Goal: Task Accomplishment & Management: Manage account settings

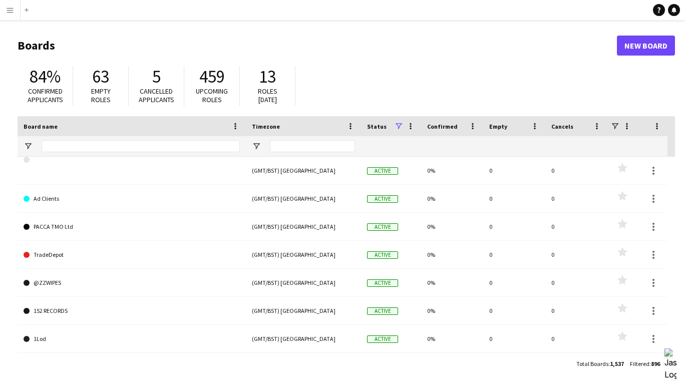
click at [10, 11] on app-icon "Menu" at bounding box center [10, 10] width 8 height 8
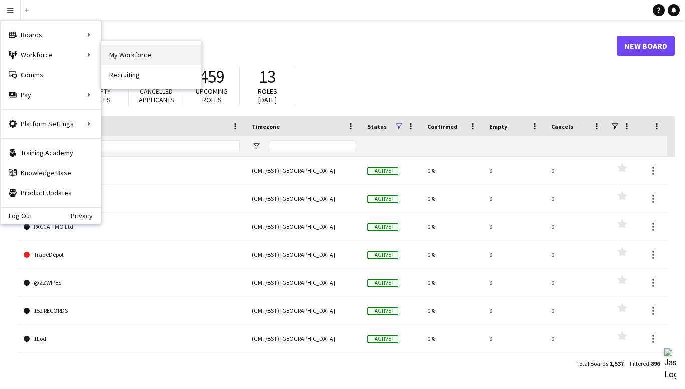
click at [120, 58] on link "My Workforce" at bounding box center [151, 55] width 100 height 20
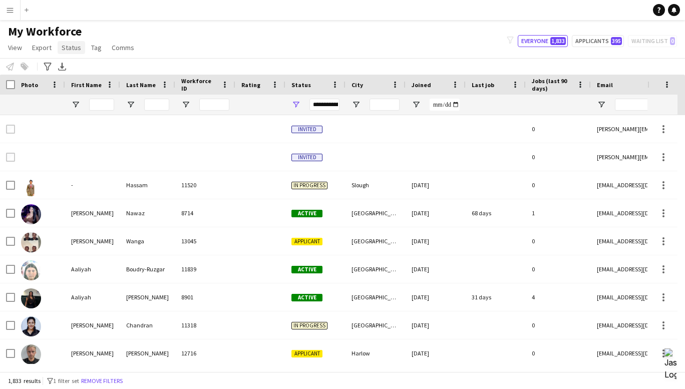
click at [70, 44] on span "Status" at bounding box center [72, 47] width 20 height 9
click at [280, 47] on div "My Workforce View Views Default view New view Update view Delete view Edit name…" at bounding box center [342, 41] width 685 height 34
click at [302, 84] on span "Status" at bounding box center [301, 85] width 20 height 8
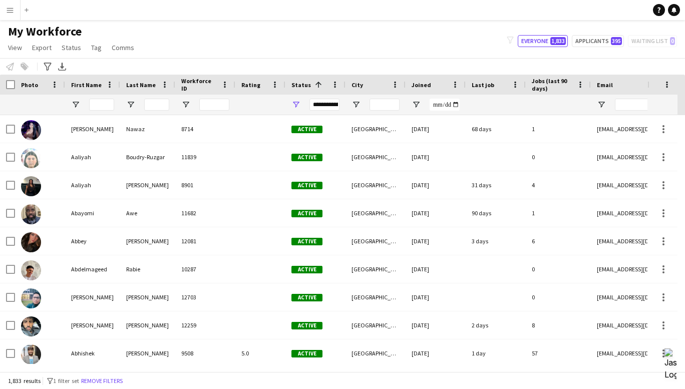
click at [311, 83] on span at bounding box center [317, 84] width 12 height 9
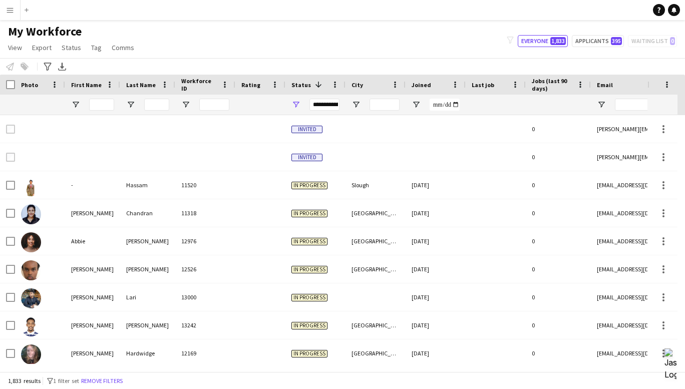
click at [320, 105] on div "**********" at bounding box center [324, 105] width 30 height 12
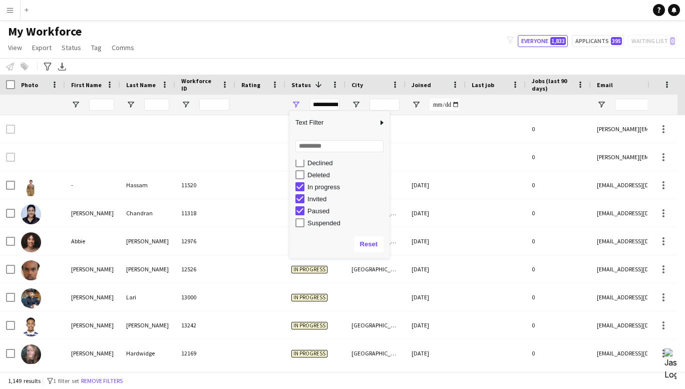
scroll to position [63, 0]
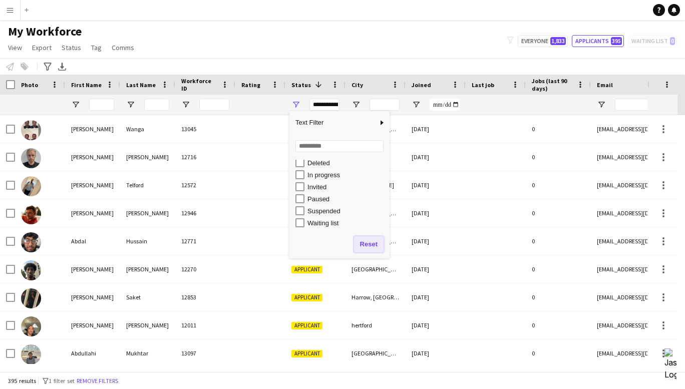
click at [365, 242] on button "Reset" at bounding box center [369, 244] width 30 height 16
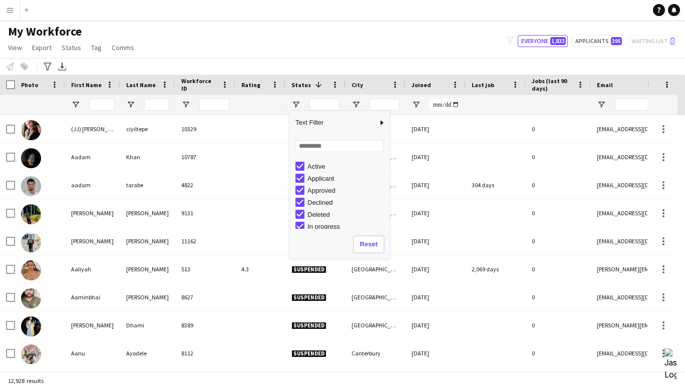
scroll to position [0, 0]
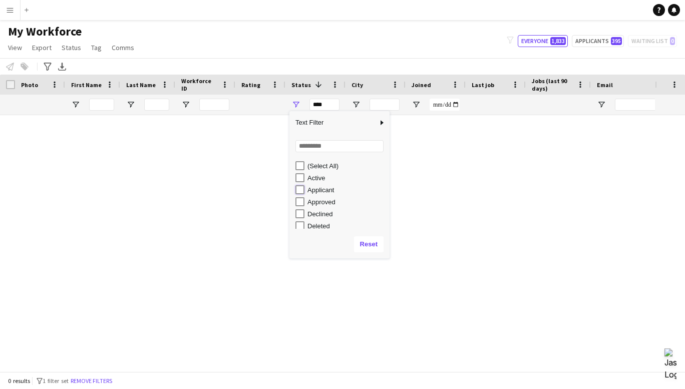
type input "**********"
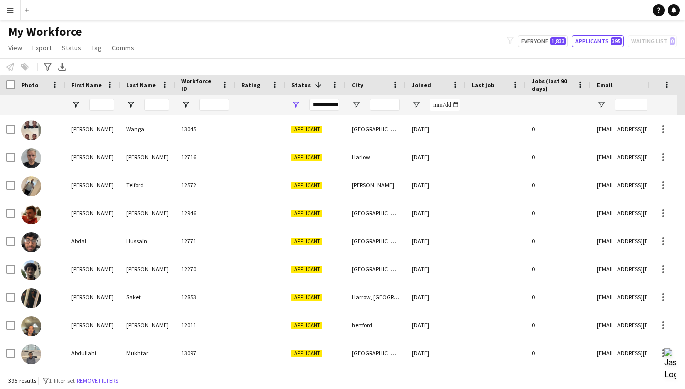
click at [345, 69] on div "Notify workforce Add to tag Select at least one crew to tag him or her. Advance…" at bounding box center [342, 66] width 685 height 17
click at [429, 84] on span "Joined" at bounding box center [422, 85] width 20 height 8
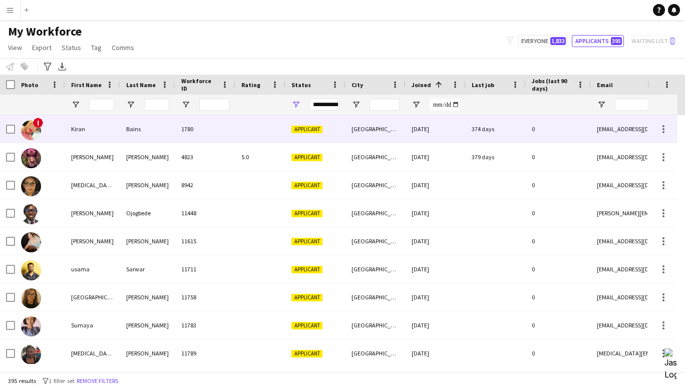
click at [36, 121] on span "!" at bounding box center [38, 123] width 10 height 10
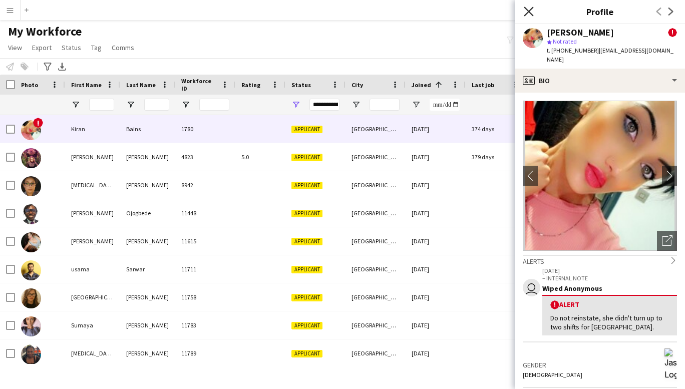
click at [529, 11] on icon at bounding box center [529, 12] width 10 height 10
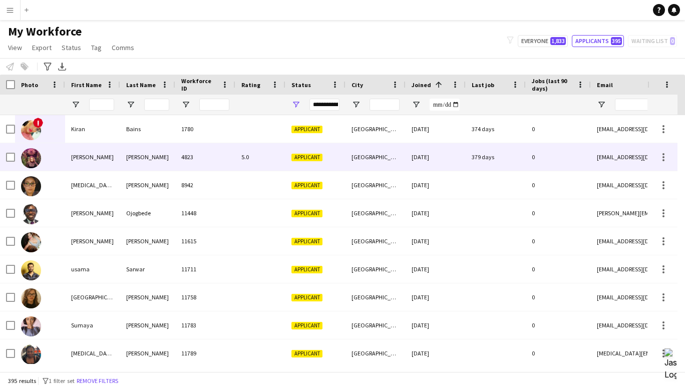
click at [27, 158] on img at bounding box center [31, 158] width 20 height 20
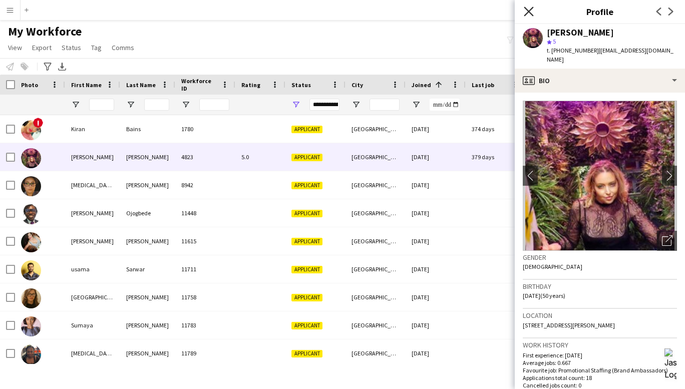
click at [527, 9] on icon "Close pop-in" at bounding box center [529, 12] width 10 height 10
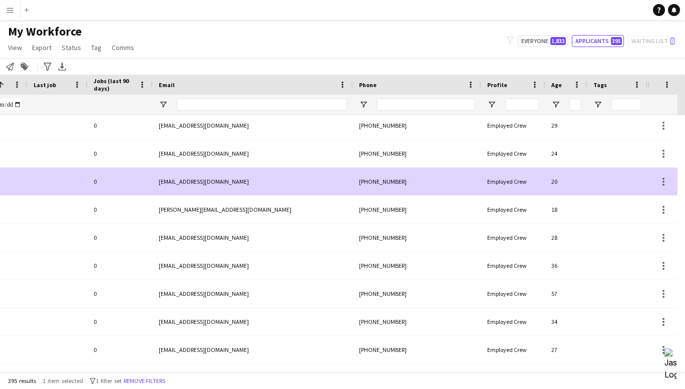
click at [475, 178] on div "[PHONE_NUMBER]" at bounding box center [417, 182] width 128 height 28
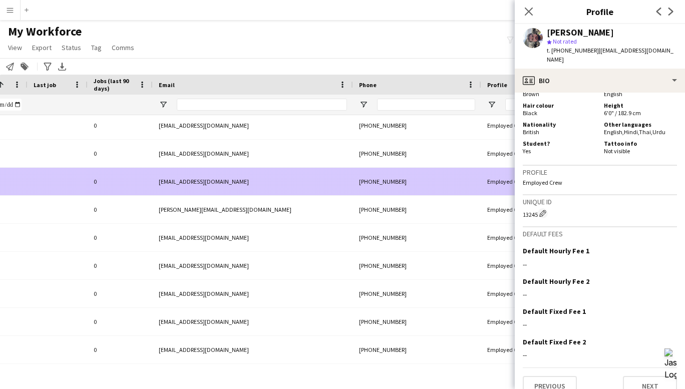
click at [399, 182] on div "[PHONE_NUMBER]" at bounding box center [417, 182] width 128 height 28
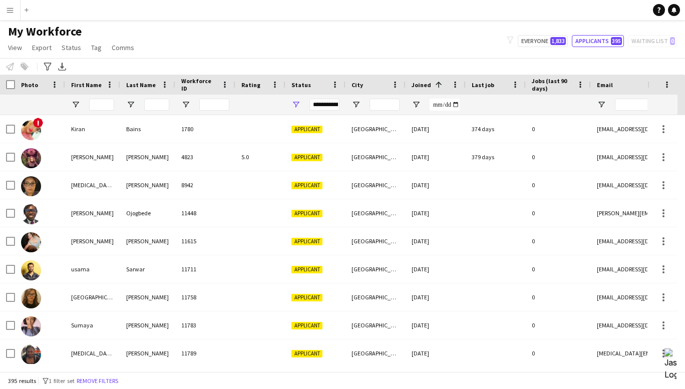
click at [7, 13] on app-icon "Menu" at bounding box center [10, 10] width 8 height 8
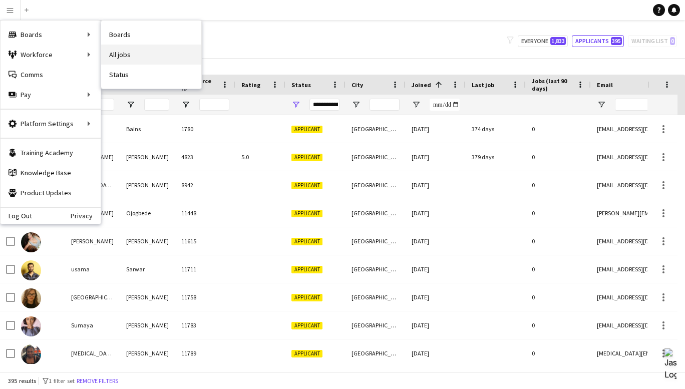
click at [121, 49] on link "All jobs" at bounding box center [151, 55] width 100 height 20
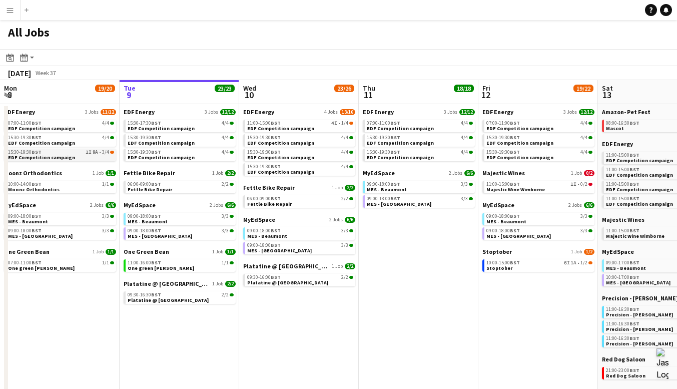
click at [72, 153] on div "15:30-19:30 BST 1I 9A • 3/4" at bounding box center [61, 152] width 106 height 5
click at [6, 10] on app-icon "Menu" at bounding box center [10, 10] width 8 height 8
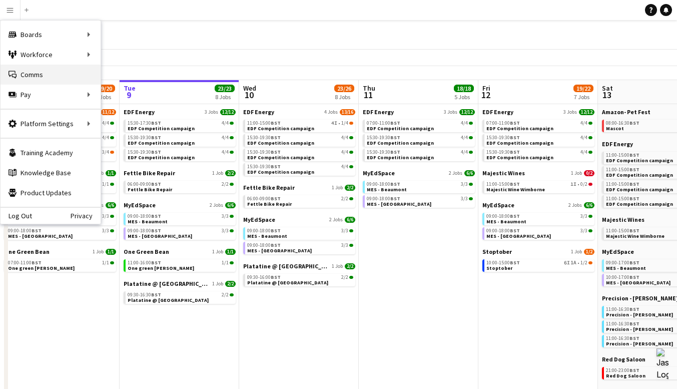
click at [18, 75] on link "Comms Comms" at bounding box center [51, 75] width 100 height 20
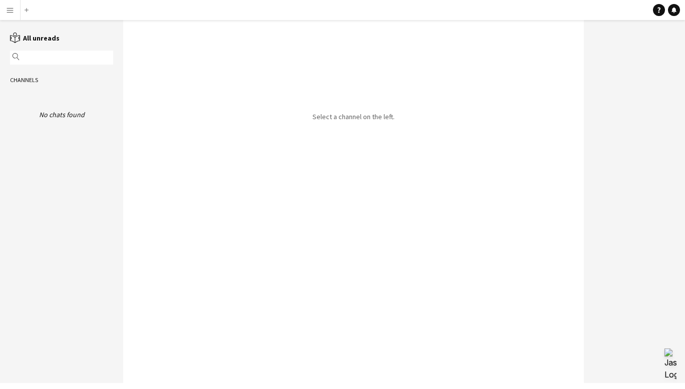
click at [10, 16] on button "Menu" at bounding box center [10, 10] width 20 height 20
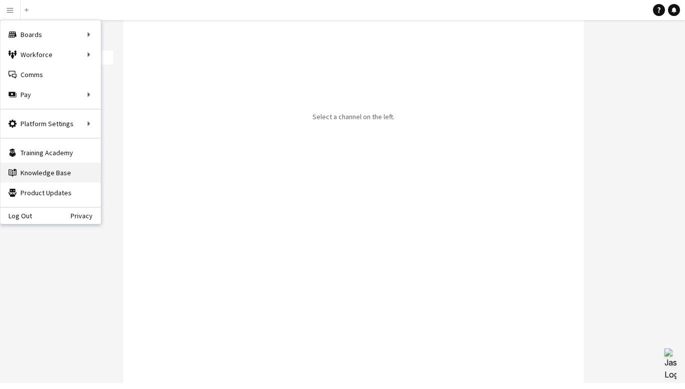
click at [46, 174] on link "Knowledge Base Knowledge Base" at bounding box center [51, 173] width 100 height 20
click at [233, 72] on div "Select a channel on the left." at bounding box center [353, 201] width 461 height 363
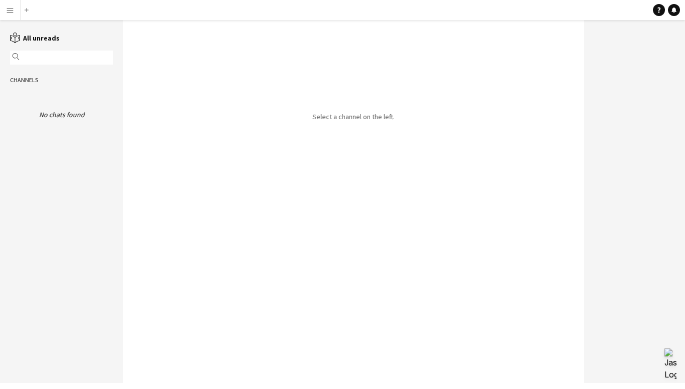
click at [9, 5] on button "Menu" at bounding box center [10, 10] width 20 height 20
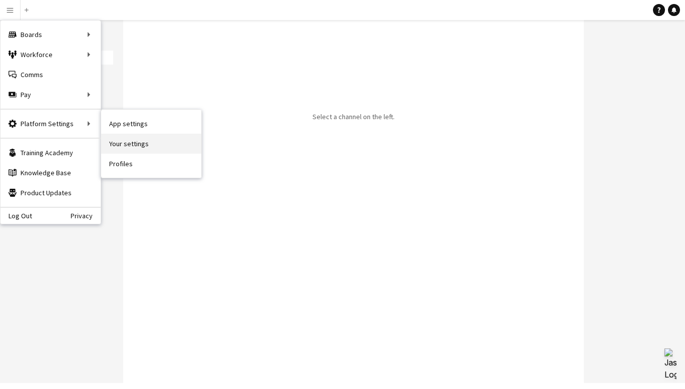
click at [128, 144] on link "Your settings" at bounding box center [151, 144] width 100 height 20
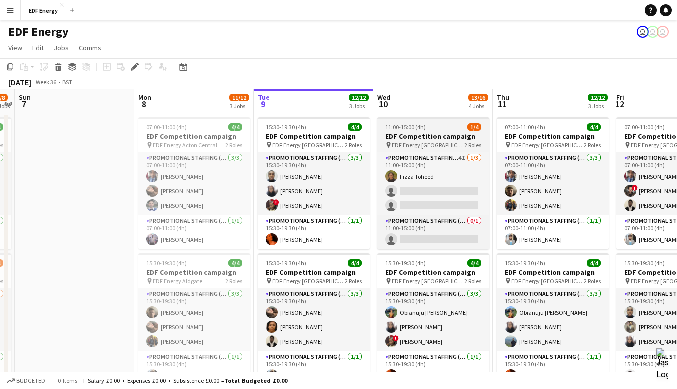
click at [423, 137] on h3 "EDF Competition campaign" at bounding box center [433, 136] width 112 height 9
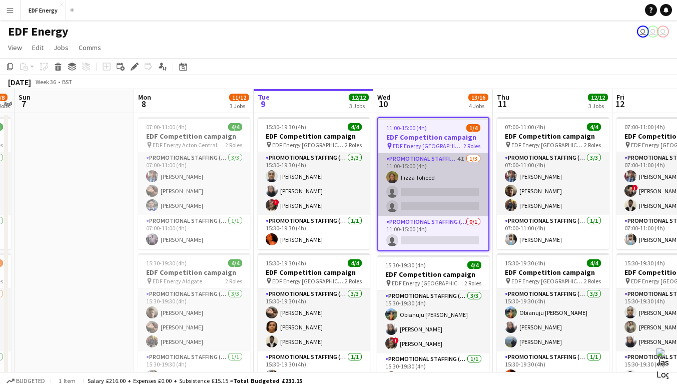
click at [435, 175] on app-card-role "Promotional Staffing (Flyering Staff) 4I [DATE] 11:00-15:00 (4h) Fizza Toheed s…" at bounding box center [433, 184] width 110 height 63
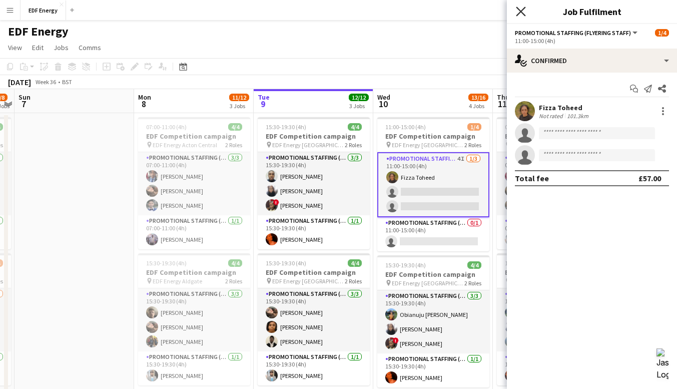
click at [525, 9] on icon "Close pop-in" at bounding box center [521, 12] width 10 height 10
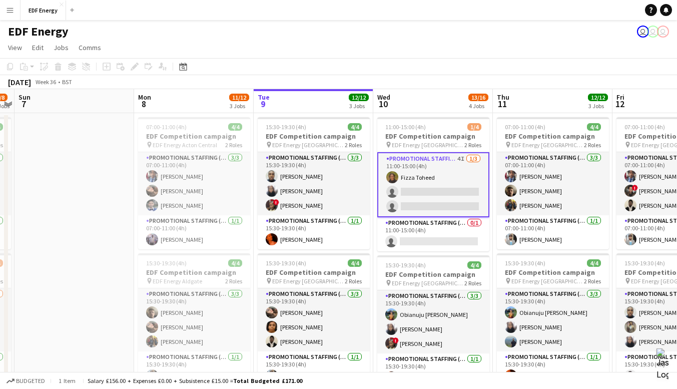
click at [429, 198] on app-card-role "Promotional Staffing (Flyering Staff) 4I 1/3 11:00-15:00 (4h) Fizza Toheed sing…" at bounding box center [433, 184] width 112 height 65
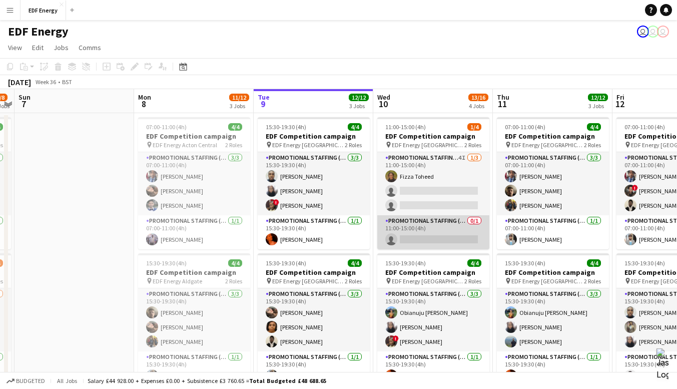
click at [442, 228] on app-card-role "Promotional Staffing (Team Leader) 0/1 11:00-15:00 (4h) single-neutral-actions" at bounding box center [433, 232] width 112 height 34
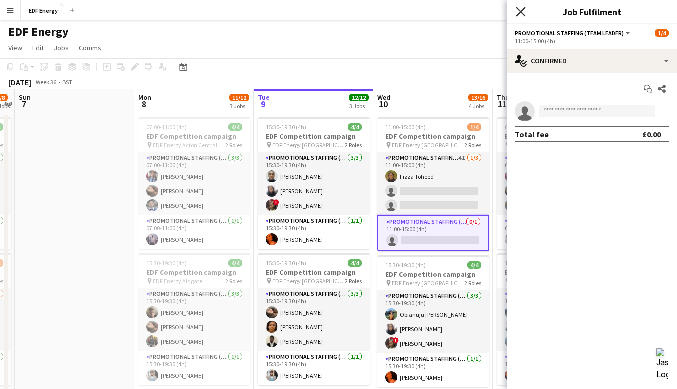
click at [520, 13] on icon at bounding box center [521, 12] width 10 height 10
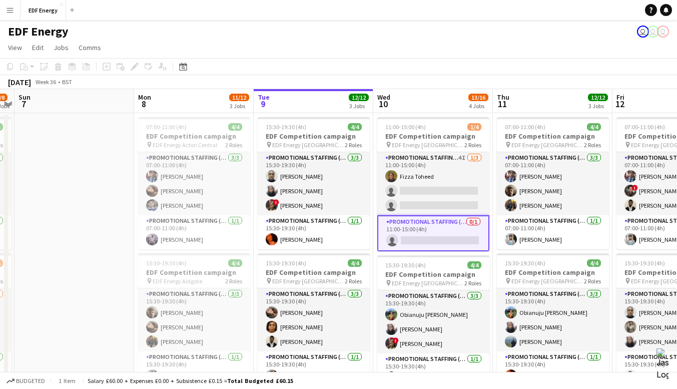
click at [467, 68] on app-toolbar "Copy Paste Paste Ctrl+V Paste with crew Ctrl+Shift+V Paste linked Job Delete Gr…" at bounding box center [338, 66] width 677 height 17
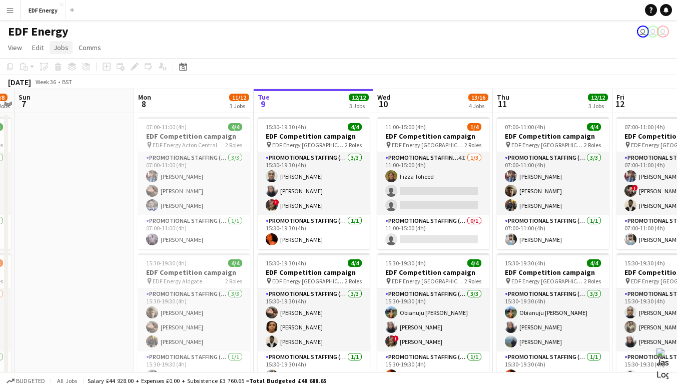
click at [58, 52] on span "Jobs" at bounding box center [61, 47] width 15 height 9
click at [200, 33] on div "EDF Energy user user user" at bounding box center [338, 29] width 677 height 19
click at [19, 49] on span "View" at bounding box center [15, 47] width 14 height 9
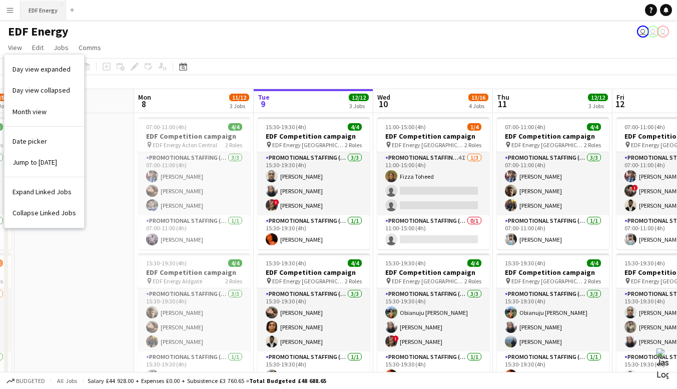
click at [42, 10] on button "EDF Energy Close" at bounding box center [44, 11] width 46 height 20
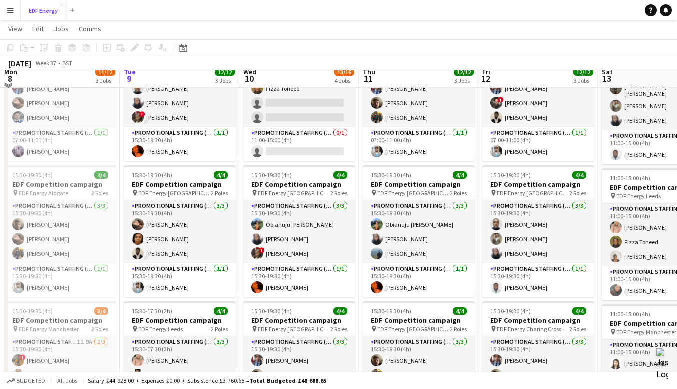
scroll to position [80, 0]
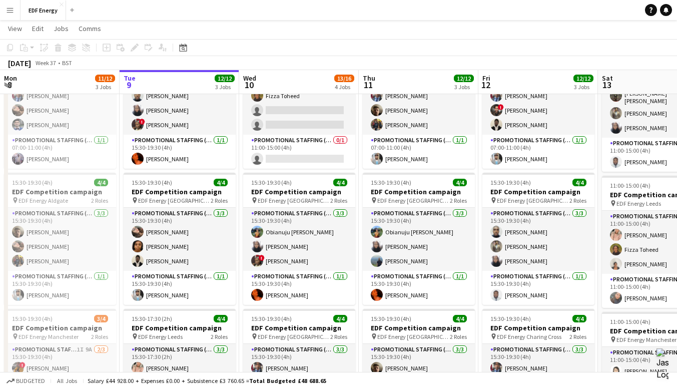
click at [8, 9] on app-icon "Menu" at bounding box center [10, 10] width 8 height 8
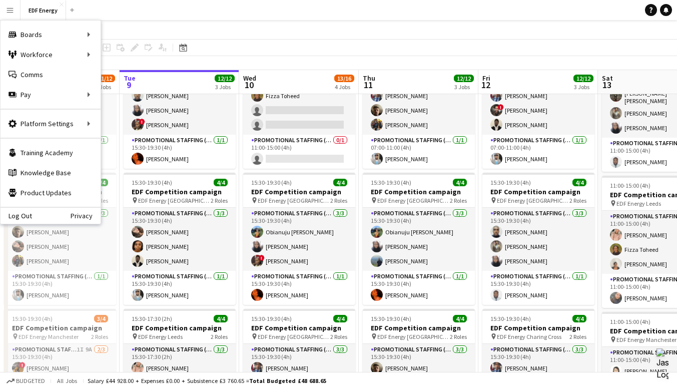
click at [284, 43] on app-toolbar "Copy Paste Paste Ctrl+V Paste with crew Ctrl+Shift+V Paste linked Job Delete Gr…" at bounding box center [338, 47] width 677 height 17
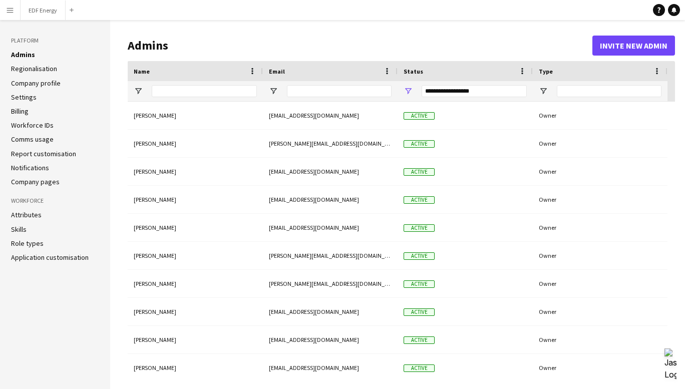
click at [23, 68] on link "Regionalisation" at bounding box center [34, 68] width 46 height 9
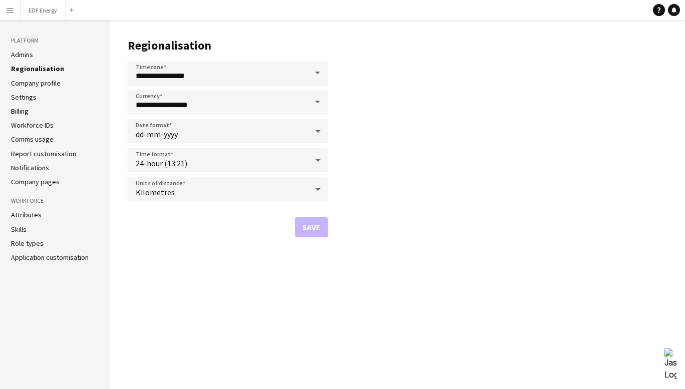
click at [23, 82] on link "Company profile" at bounding box center [36, 83] width 50 height 9
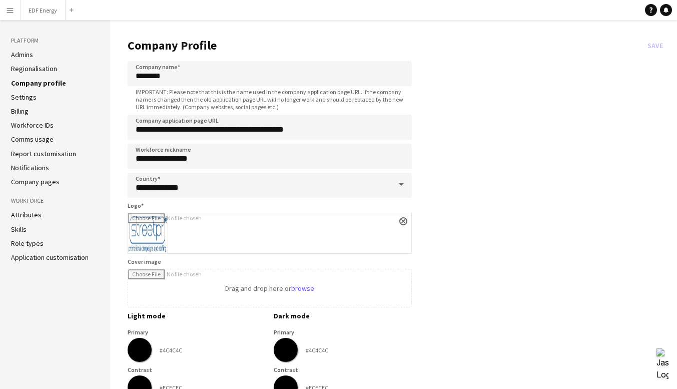
click at [14, 95] on link "Settings" at bounding box center [24, 97] width 26 height 9
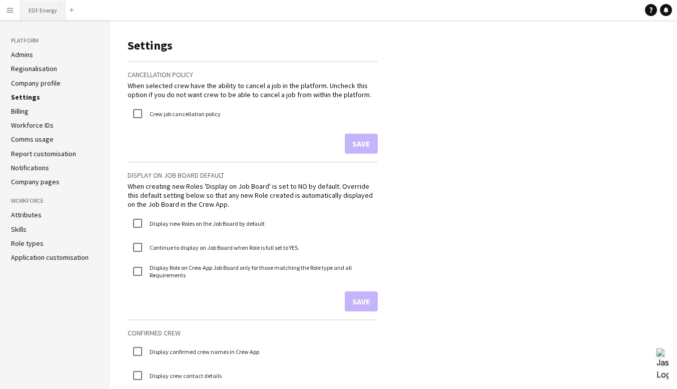
click at [42, 9] on button "EDF Energy Close" at bounding box center [43, 11] width 45 height 20
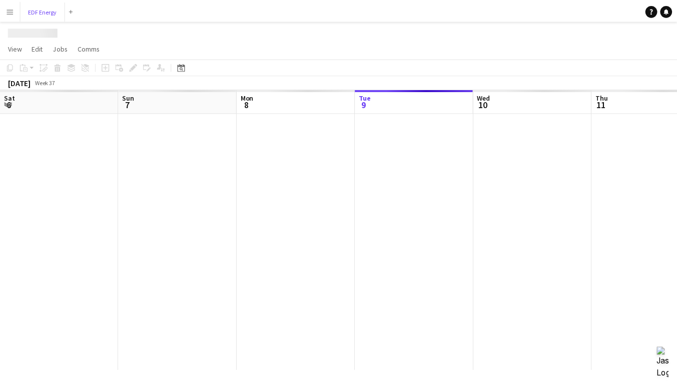
scroll to position [0, 239]
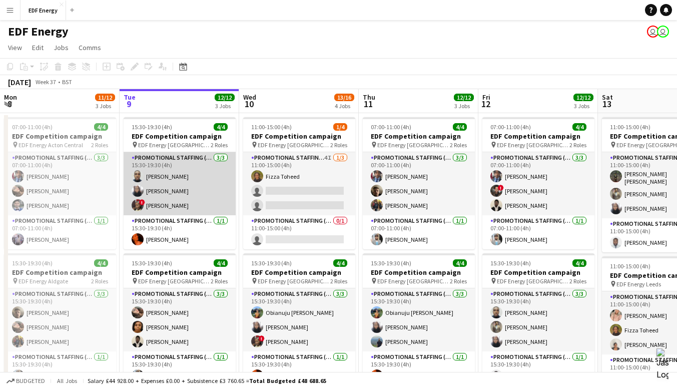
click at [192, 178] on app-card-role "Promotional Staffing (Flyering Staff) 3/3 15:30-19:30 (4h) Ayomipo Adegeye shaz…" at bounding box center [180, 183] width 112 height 63
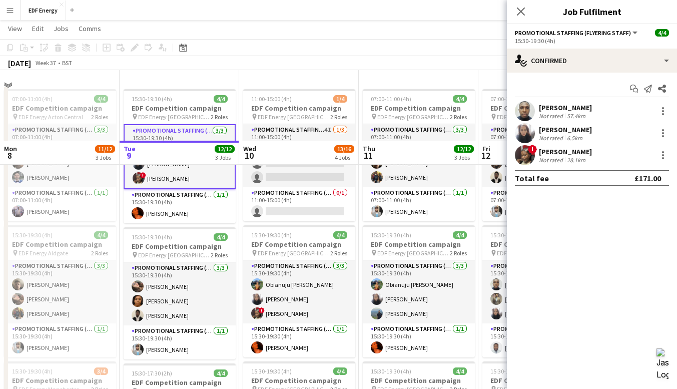
scroll to position [0, 0]
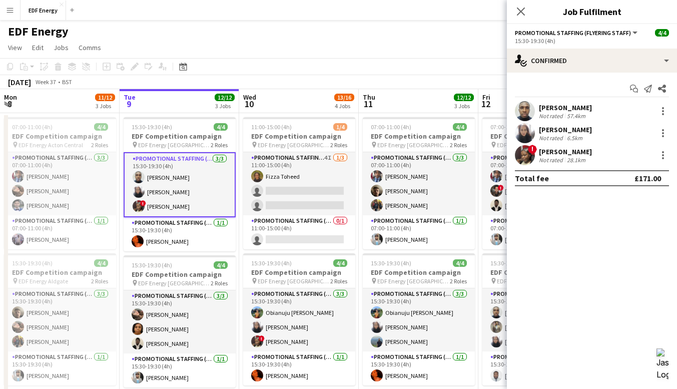
click at [631, 34] on button "Promotional Staffing (Flyering Staff)" at bounding box center [577, 33] width 124 height 8
click at [621, 237] on mat-expansion-panel "check Confirmed Start chat Send notification Share Ayomipo Adegeye Not rated 57…" at bounding box center [592, 231] width 170 height 316
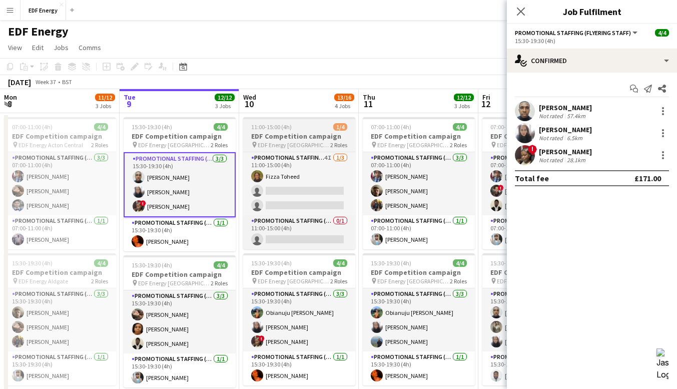
click at [291, 136] on h3 "EDF Competition campaign" at bounding box center [299, 136] width 112 height 9
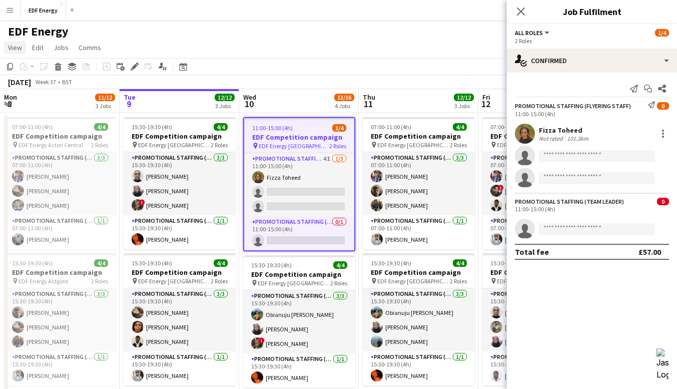
click at [14, 49] on span "View" at bounding box center [15, 47] width 14 height 9
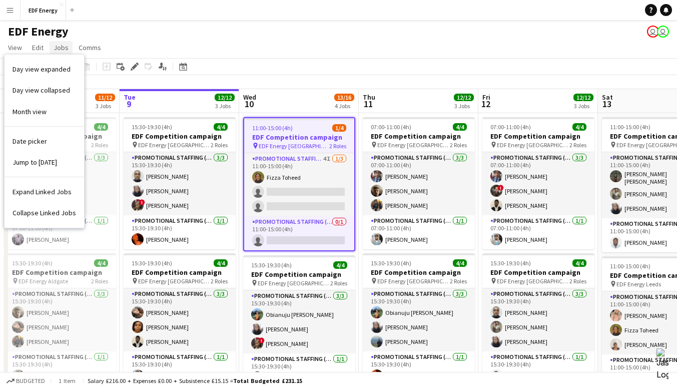
click at [61, 48] on span "Jobs" at bounding box center [61, 47] width 15 height 9
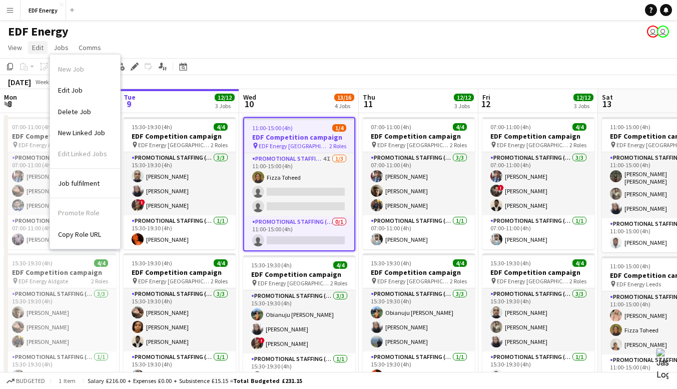
click at [38, 48] on span "Edit" at bounding box center [38, 47] width 12 height 9
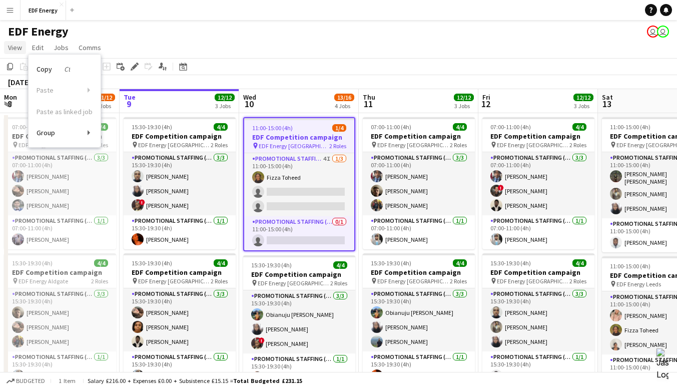
click at [17, 49] on span "View" at bounding box center [15, 47] width 14 height 9
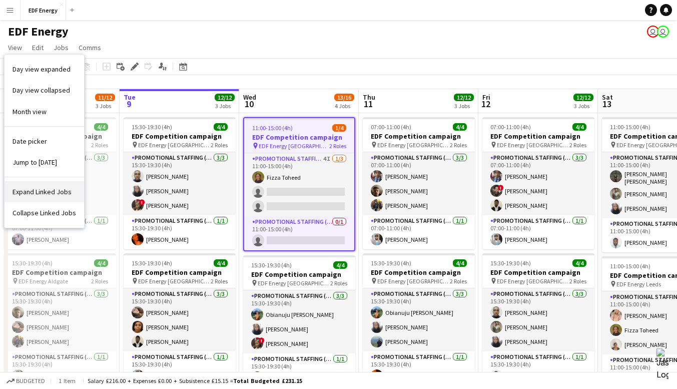
click at [46, 188] on span "Expand Linked Jobs" at bounding box center [42, 191] width 59 height 9
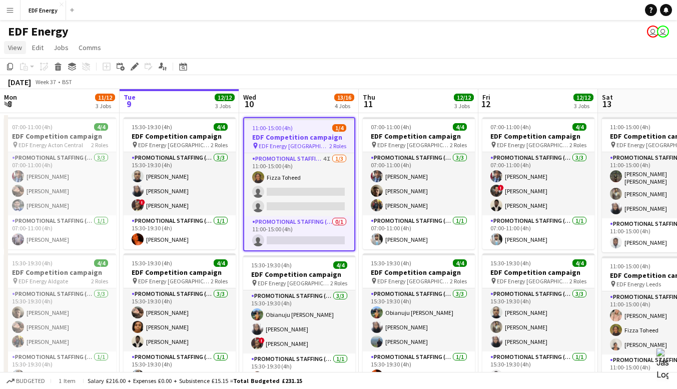
click at [18, 51] on span "View" at bounding box center [15, 47] width 14 height 9
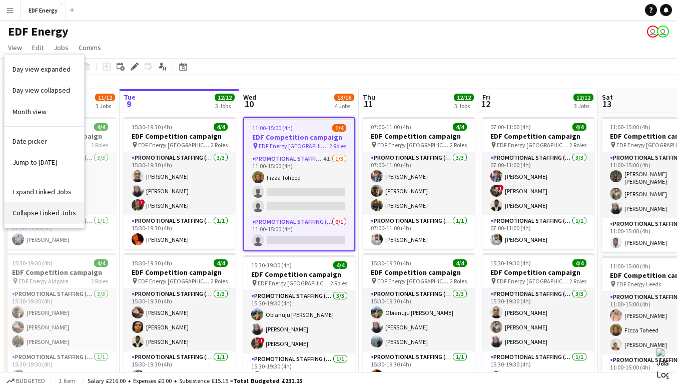
click at [40, 211] on span "Collapse Linked Jobs" at bounding box center [45, 212] width 64 height 9
